Goal: Information Seeking & Learning: Learn about a topic

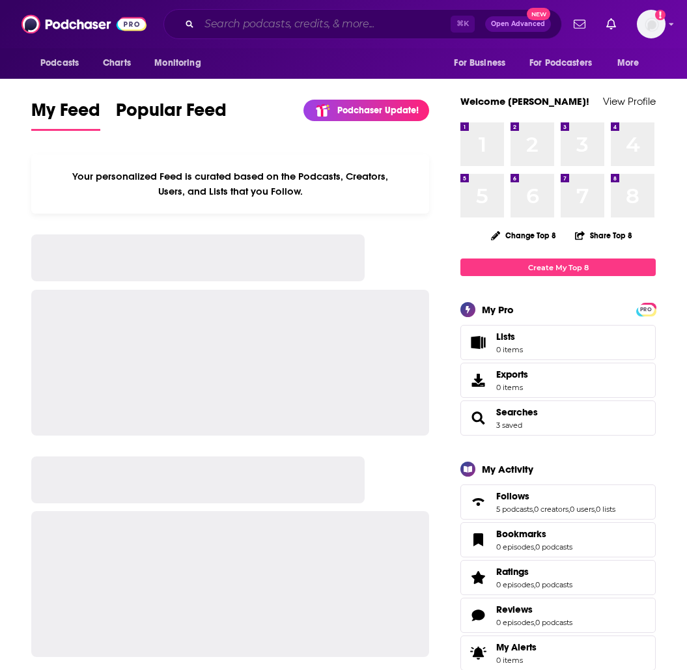
click at [245, 28] on input "Search podcasts, credits, & more..." at bounding box center [324, 24] width 251 height 21
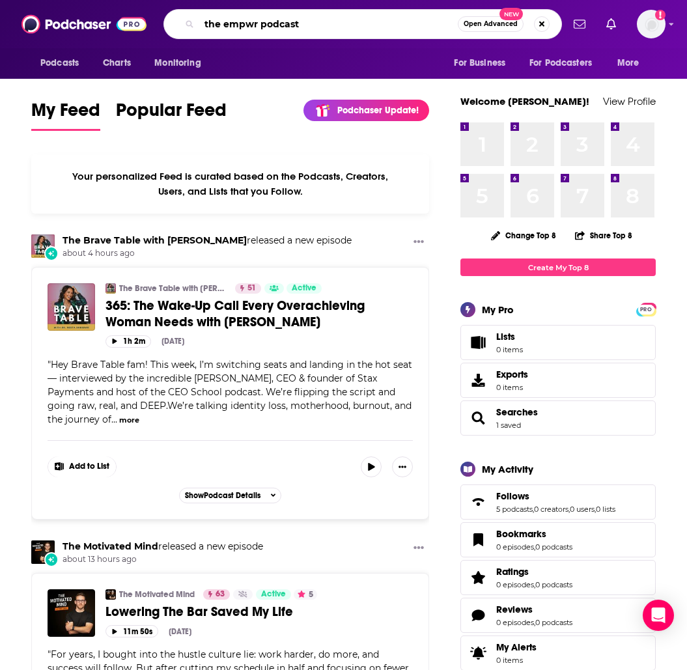
type input "the empwr podcast"
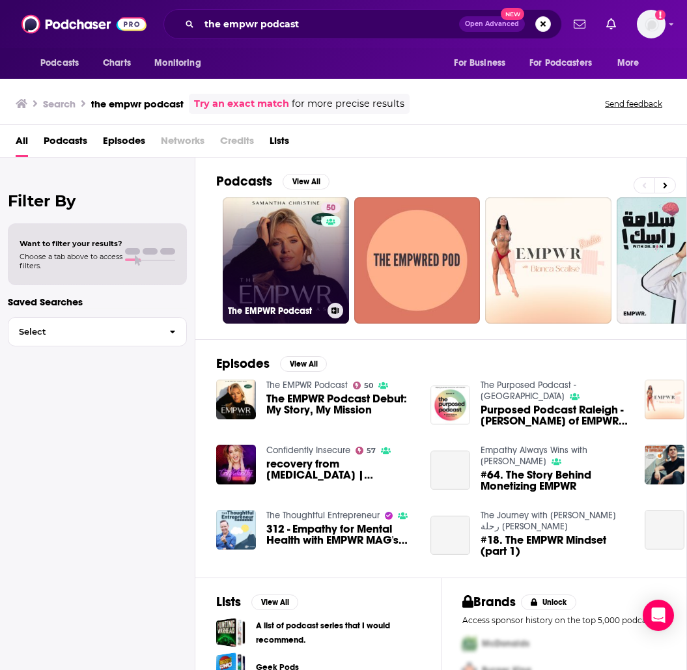
click at [265, 260] on link "50 The EMPWR Podcast" at bounding box center [286, 260] width 126 height 126
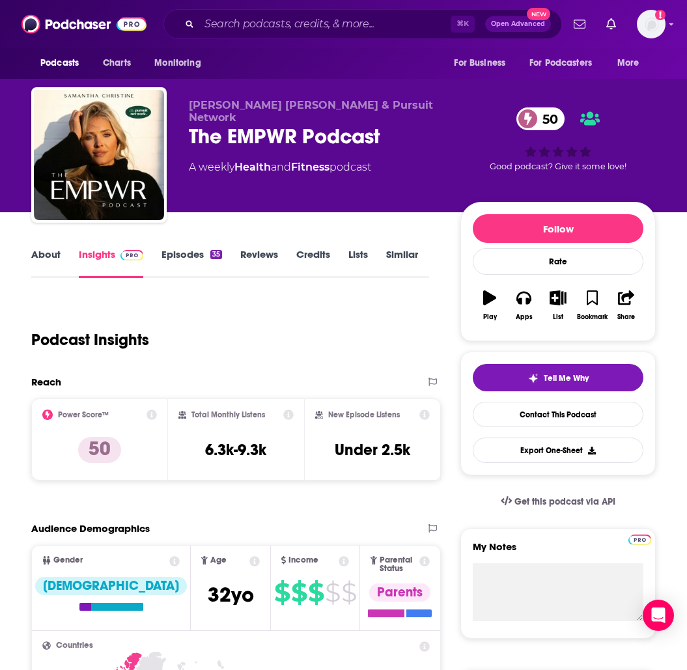
click at [52, 249] on link "About" at bounding box center [45, 263] width 29 height 30
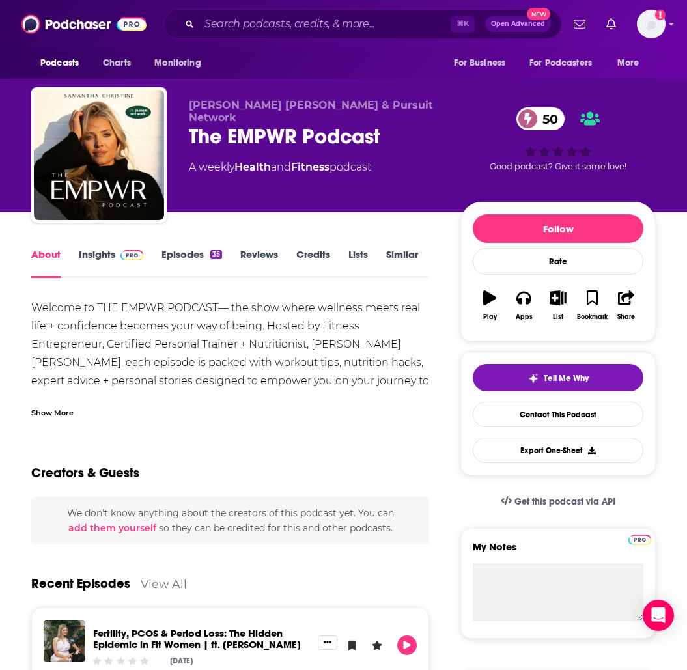
click at [45, 413] on div "Show More" at bounding box center [52, 412] width 42 height 12
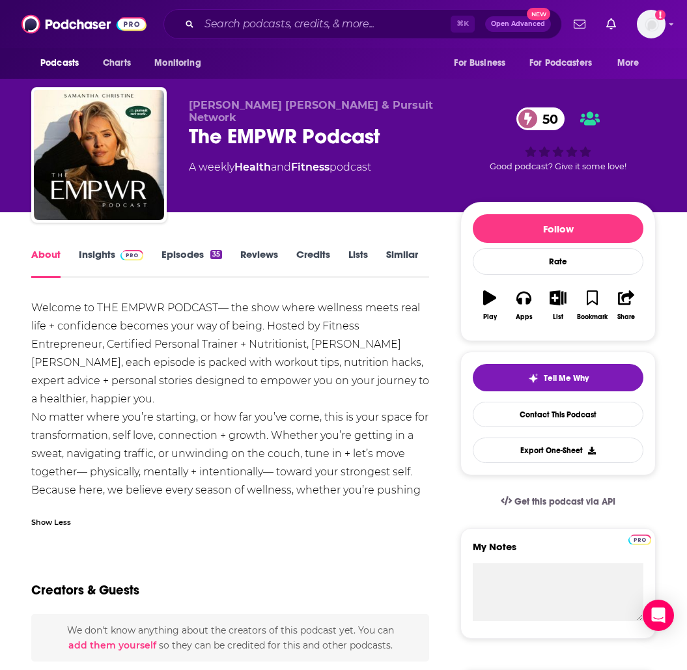
scroll to position [1, 0]
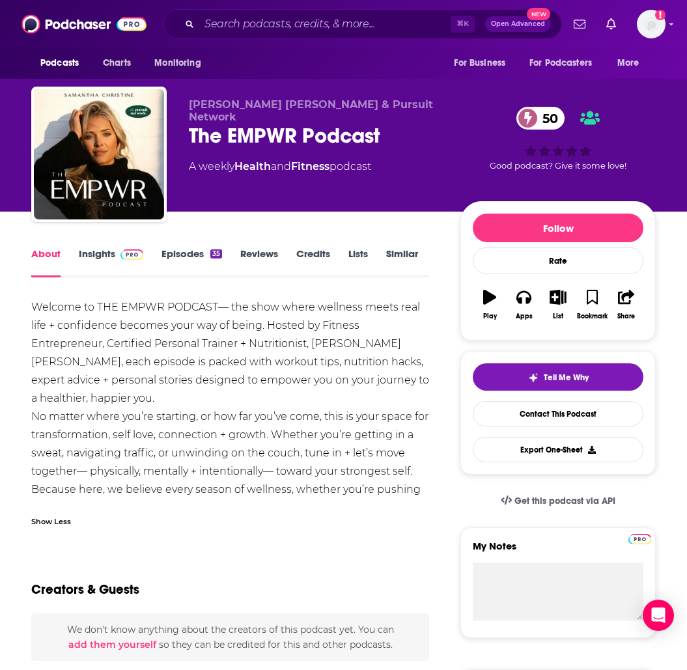
click at [168, 253] on link "Episodes 35" at bounding box center [191, 262] width 61 height 30
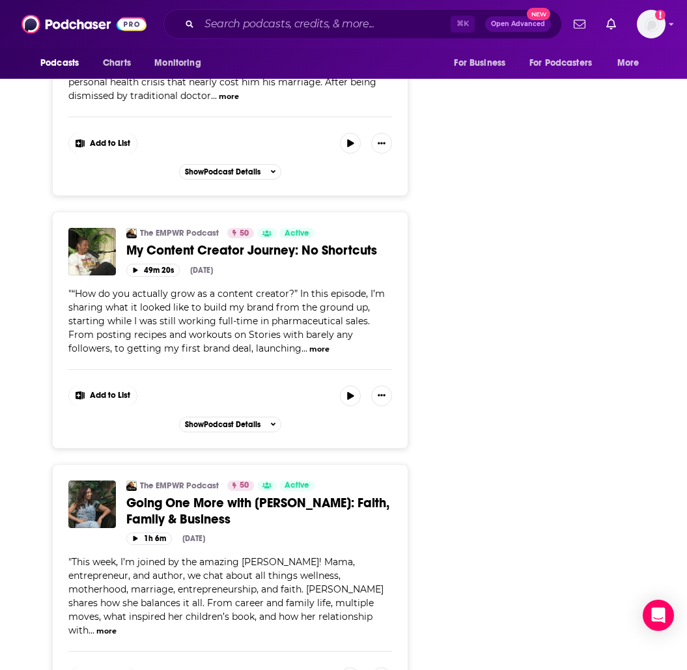
scroll to position [2617, 0]
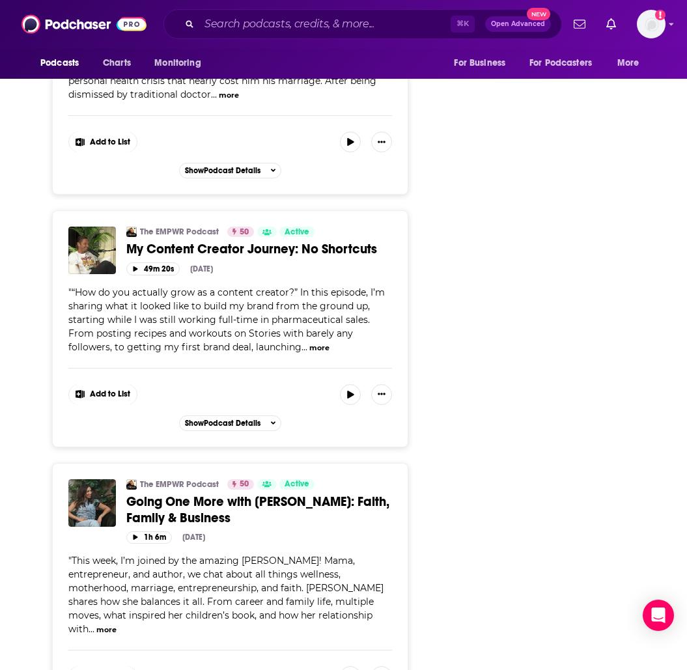
click at [117, 624] on button "more" at bounding box center [106, 629] width 20 height 11
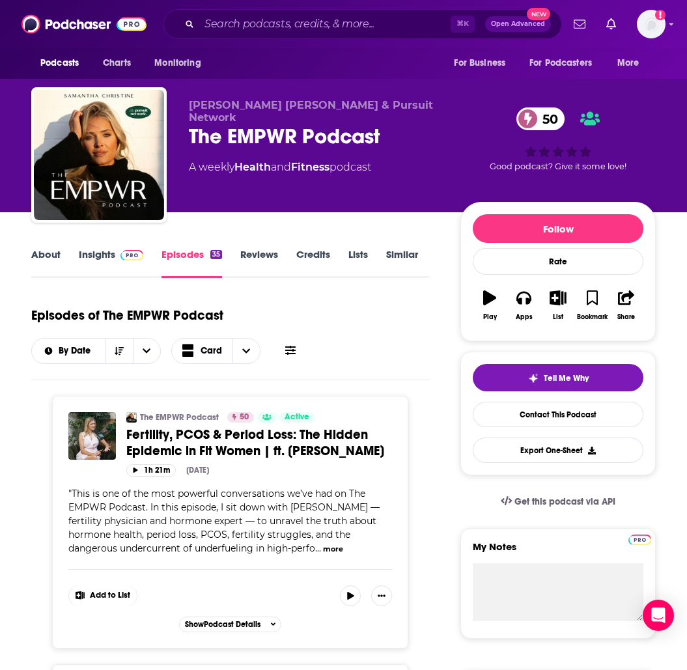
scroll to position [0, 0]
click at [39, 255] on link "About" at bounding box center [45, 263] width 29 height 30
